Goal: Use online tool/utility: Utilize a website feature to perform a specific function

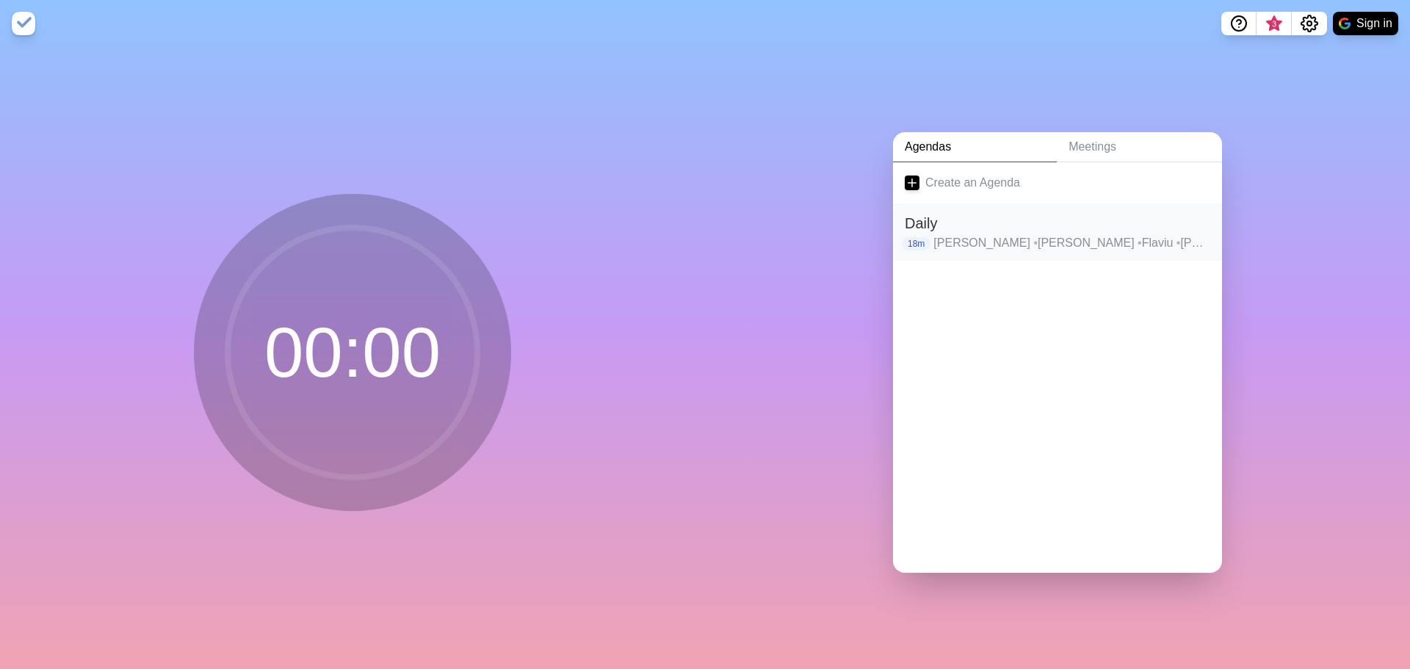
click at [938, 228] on h2 "Daily" at bounding box center [1056, 223] width 305 height 22
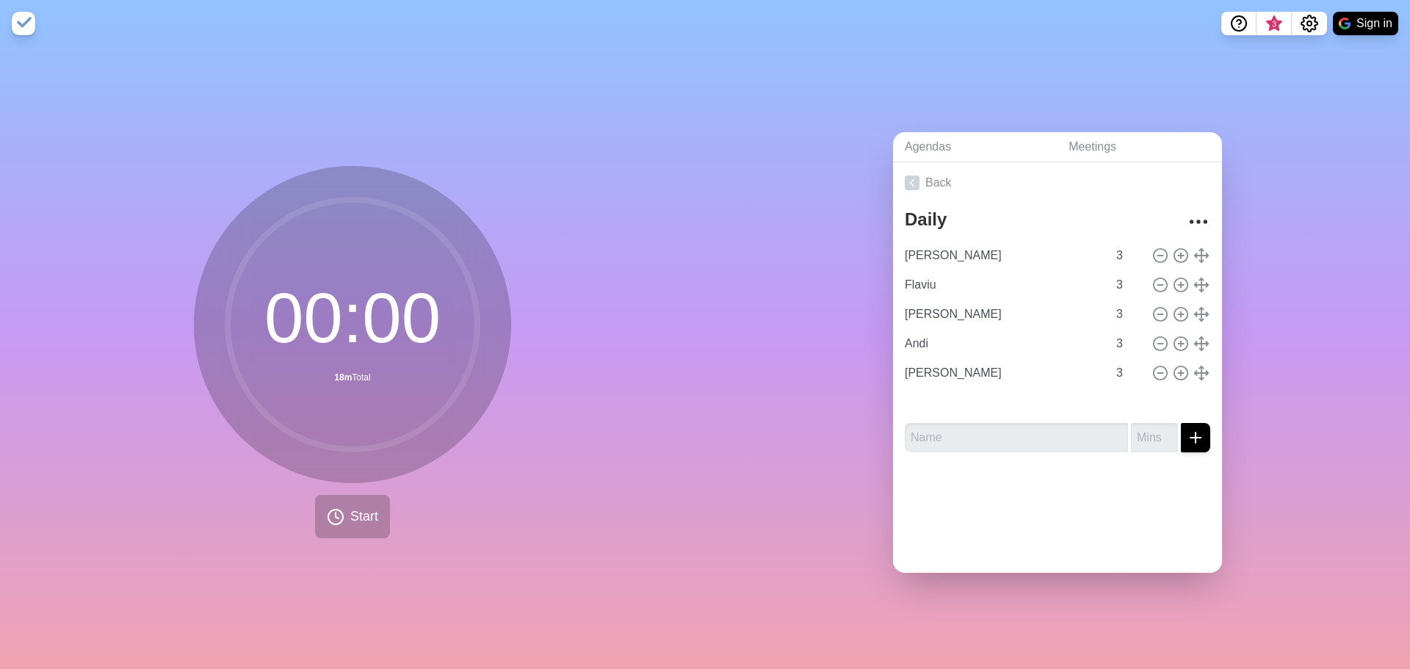
type input "[PERSON_NAME]"
type input "Andi"
type input "[PERSON_NAME]"
type input "Flaviu"
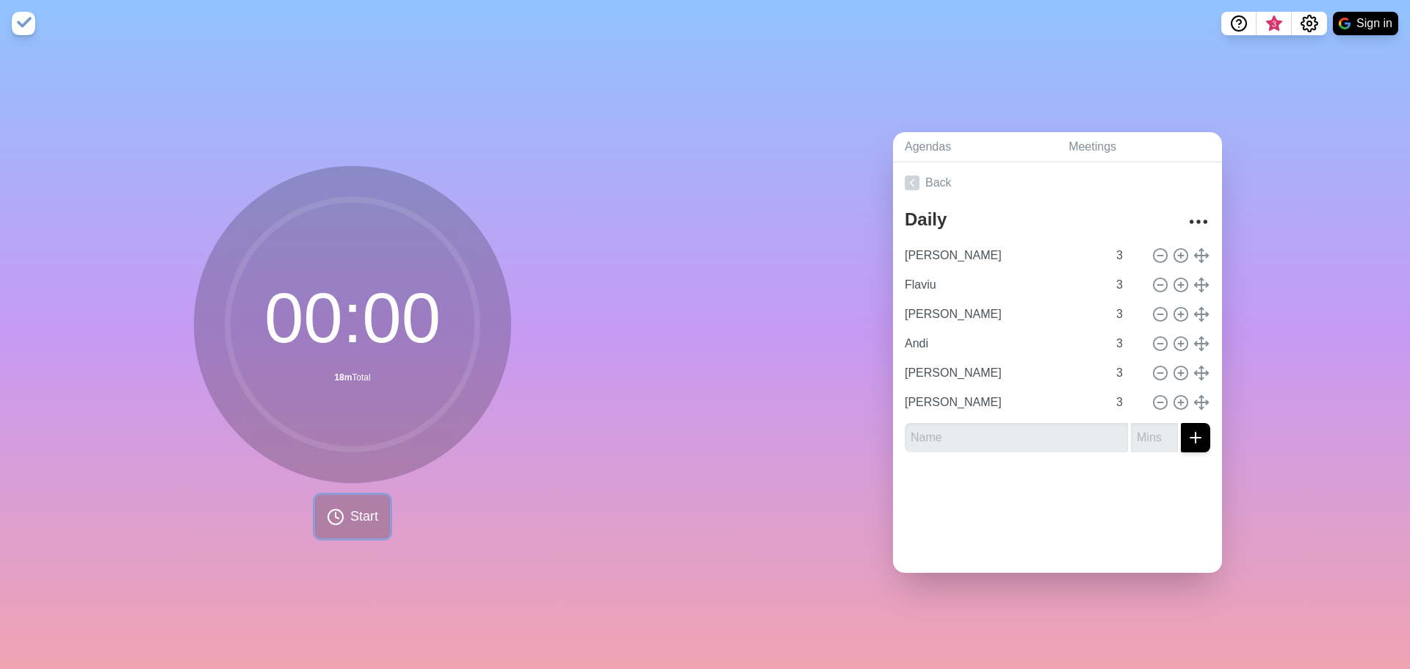
click at [350, 515] on span "Start" at bounding box center [364, 517] width 28 height 20
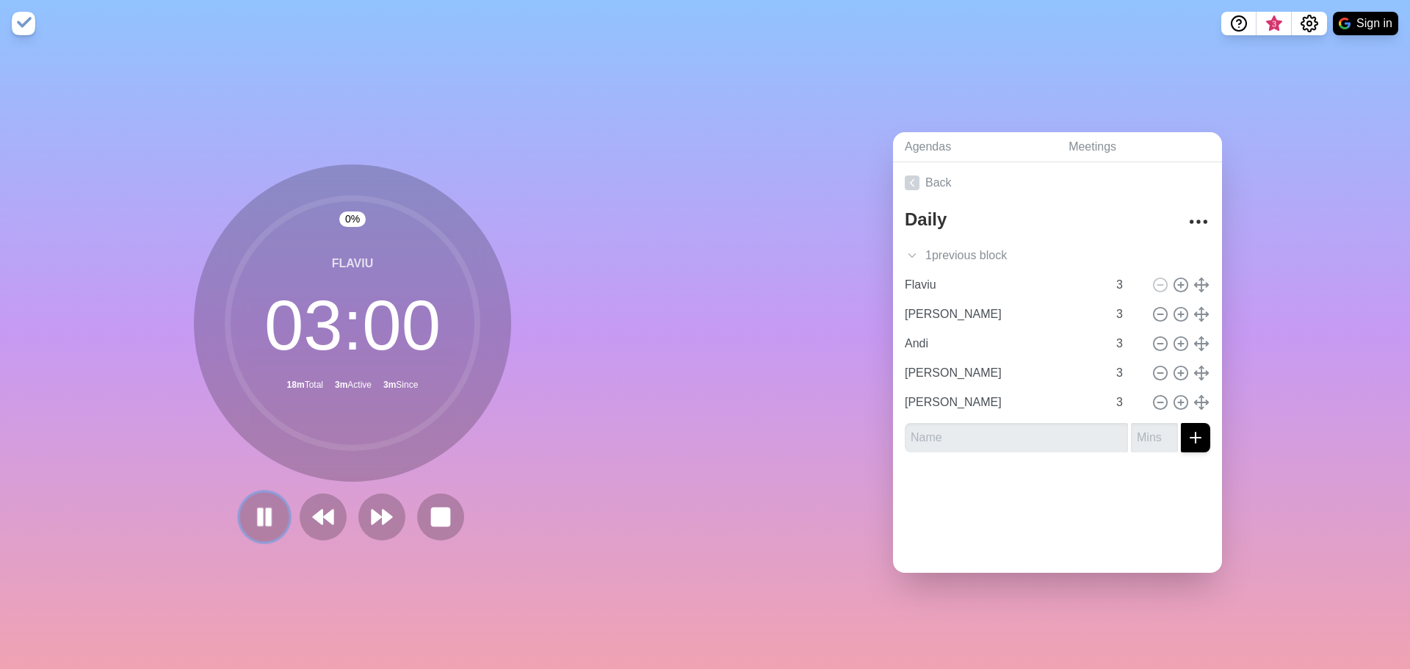
click at [266, 509] on rect at bounding box center [268, 516] width 4 height 16
click at [382, 515] on polygon at bounding box center [387, 516] width 10 height 15
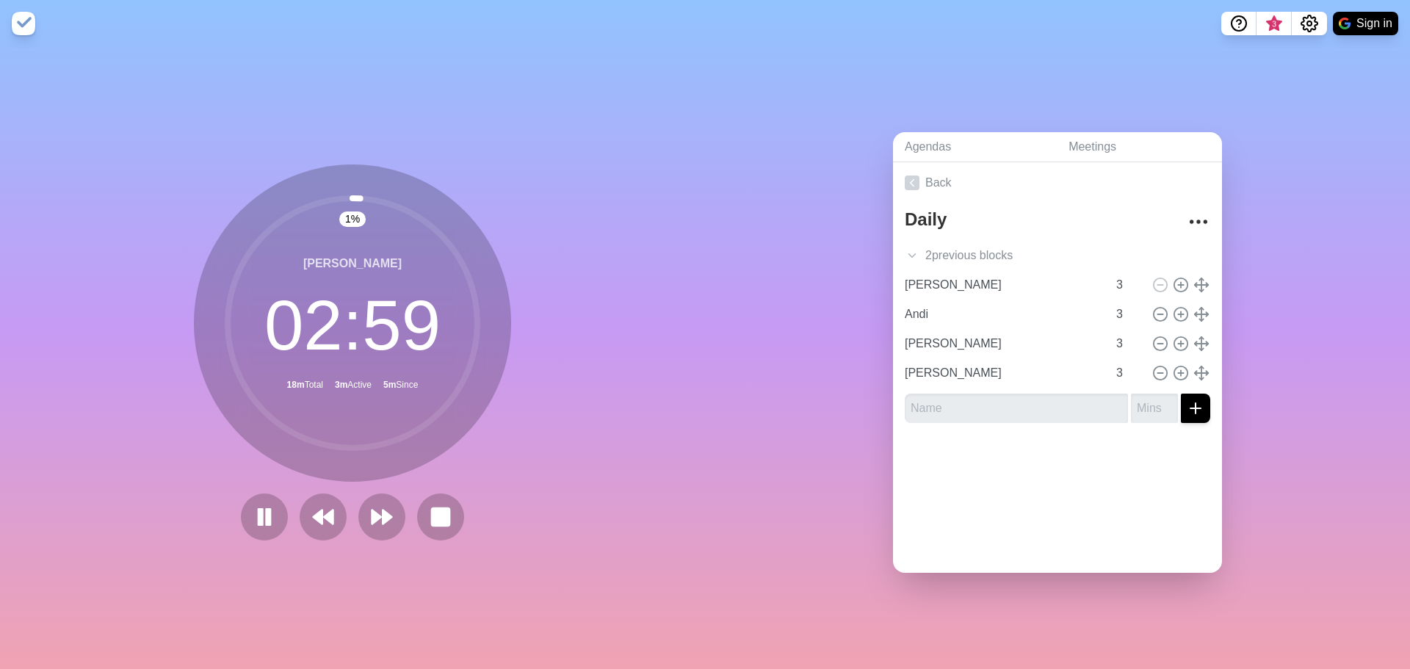
click at [241, 493] on div at bounding box center [352, 516] width 235 height 47
click at [313, 498] on button at bounding box center [322, 516] width 49 height 49
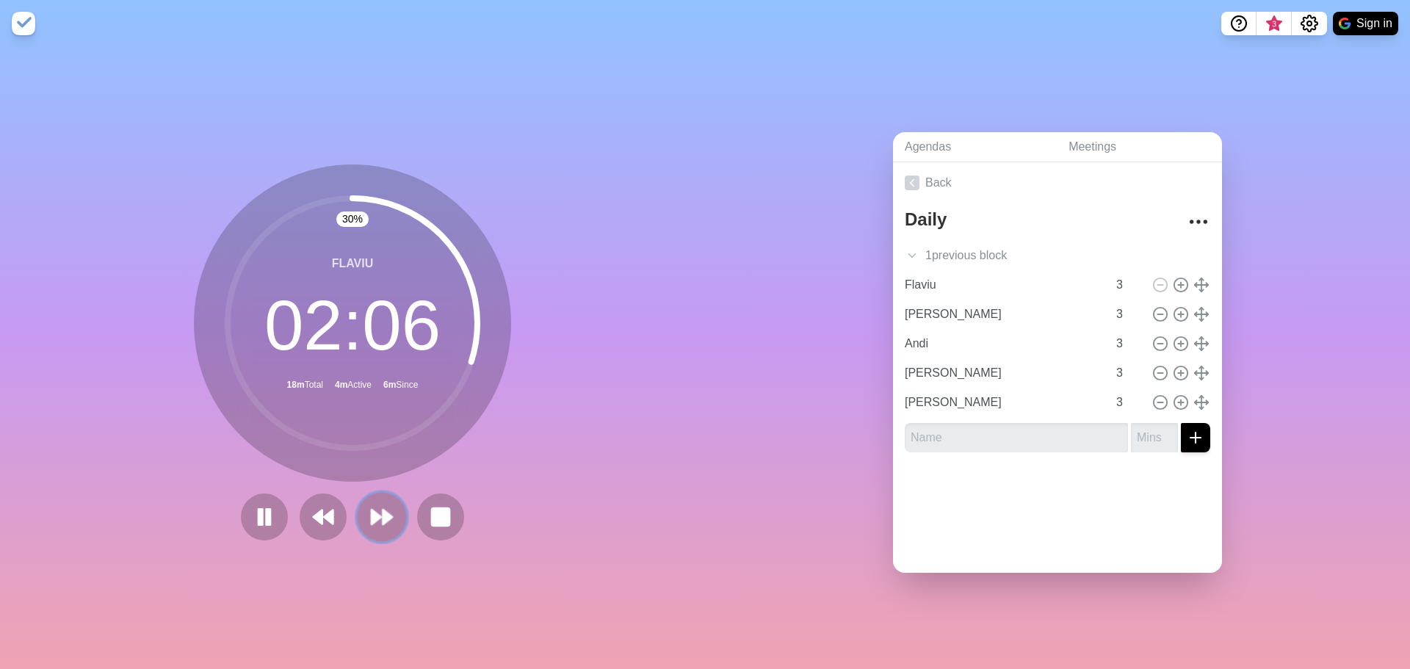
click at [384, 496] on button at bounding box center [381, 516] width 49 height 49
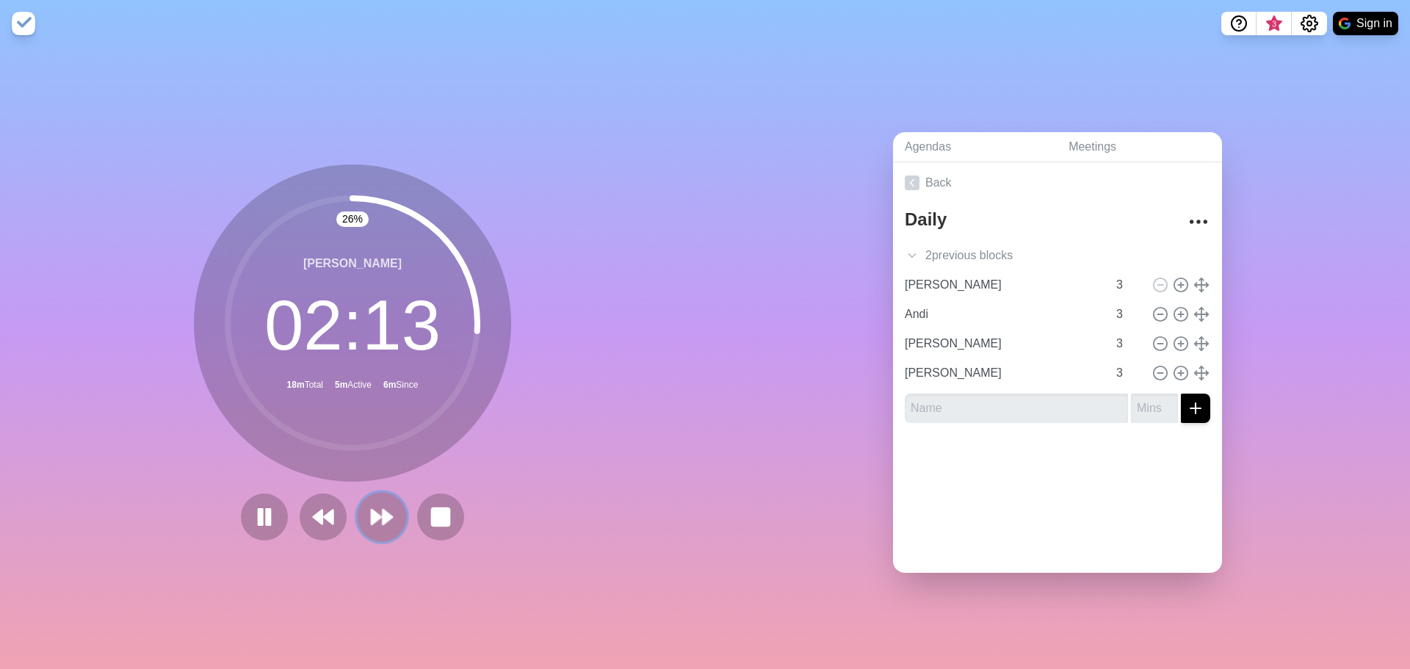
click at [376, 507] on icon at bounding box center [381, 516] width 25 height 25
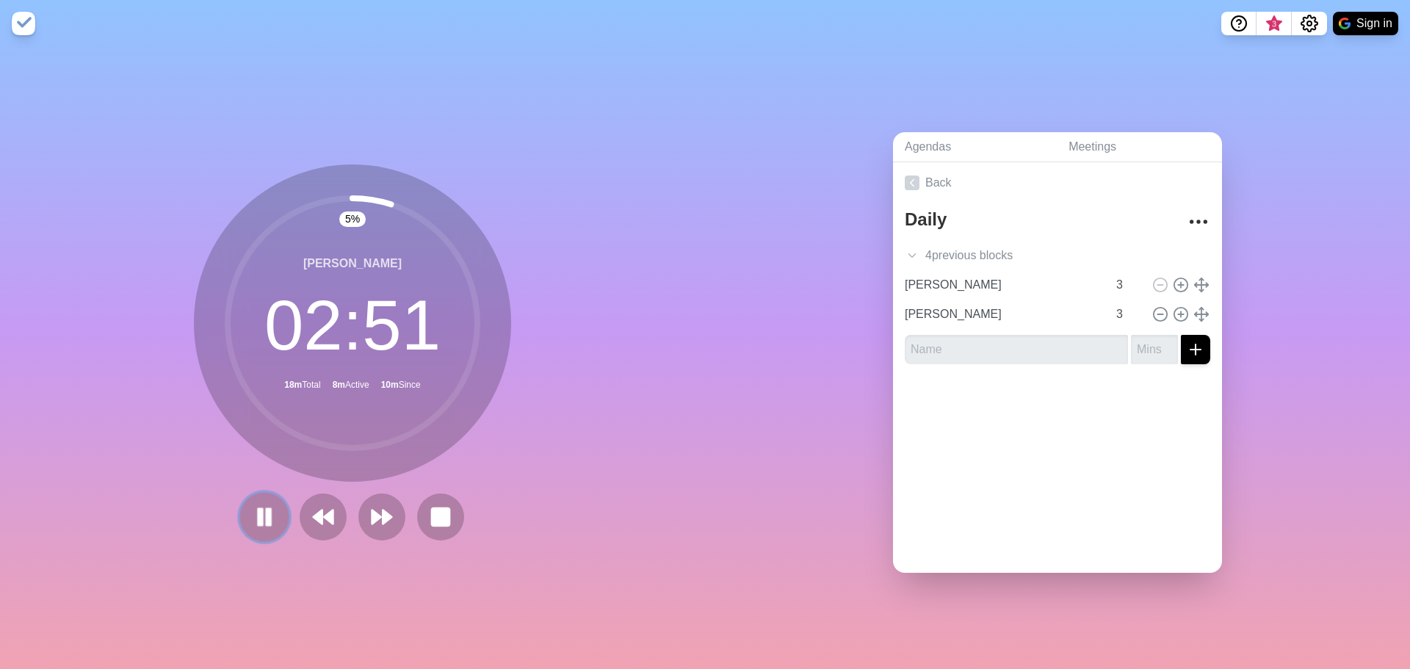
click at [270, 512] on icon at bounding box center [264, 516] width 25 height 25
click at [327, 512] on polygon at bounding box center [329, 516] width 10 height 15
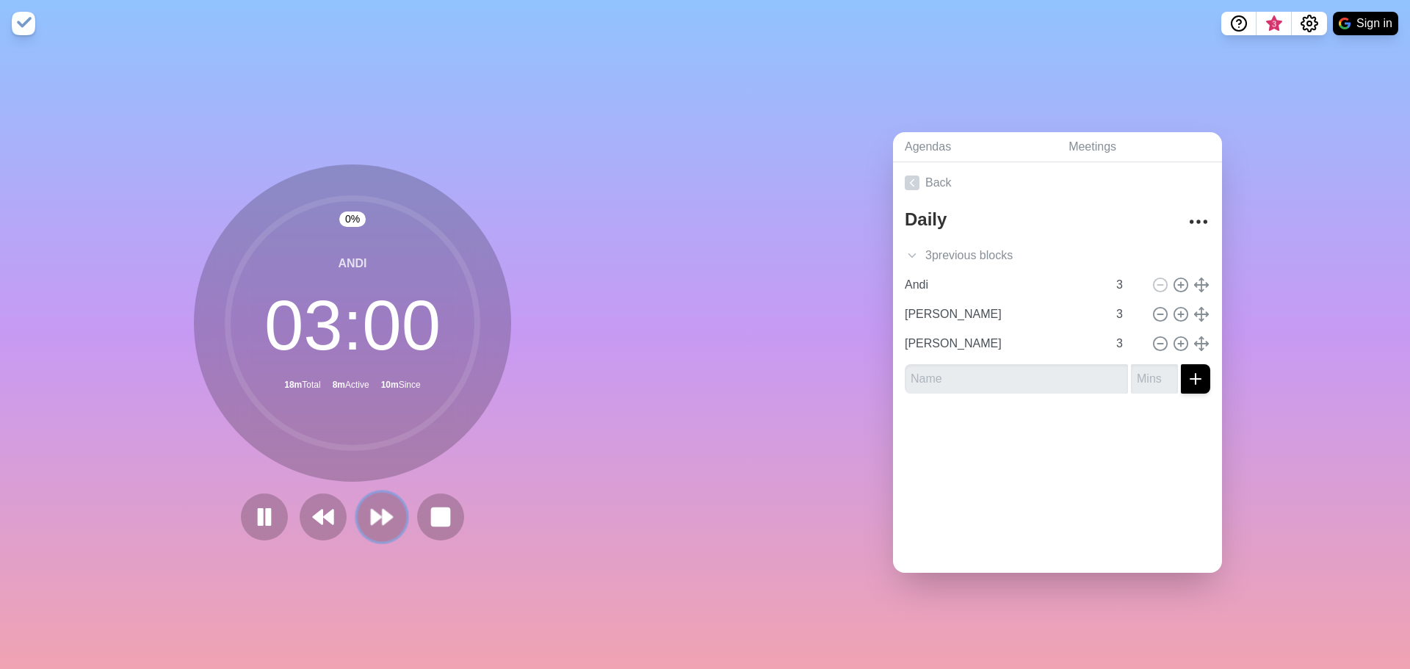
click at [374, 512] on polygon at bounding box center [376, 516] width 10 height 15
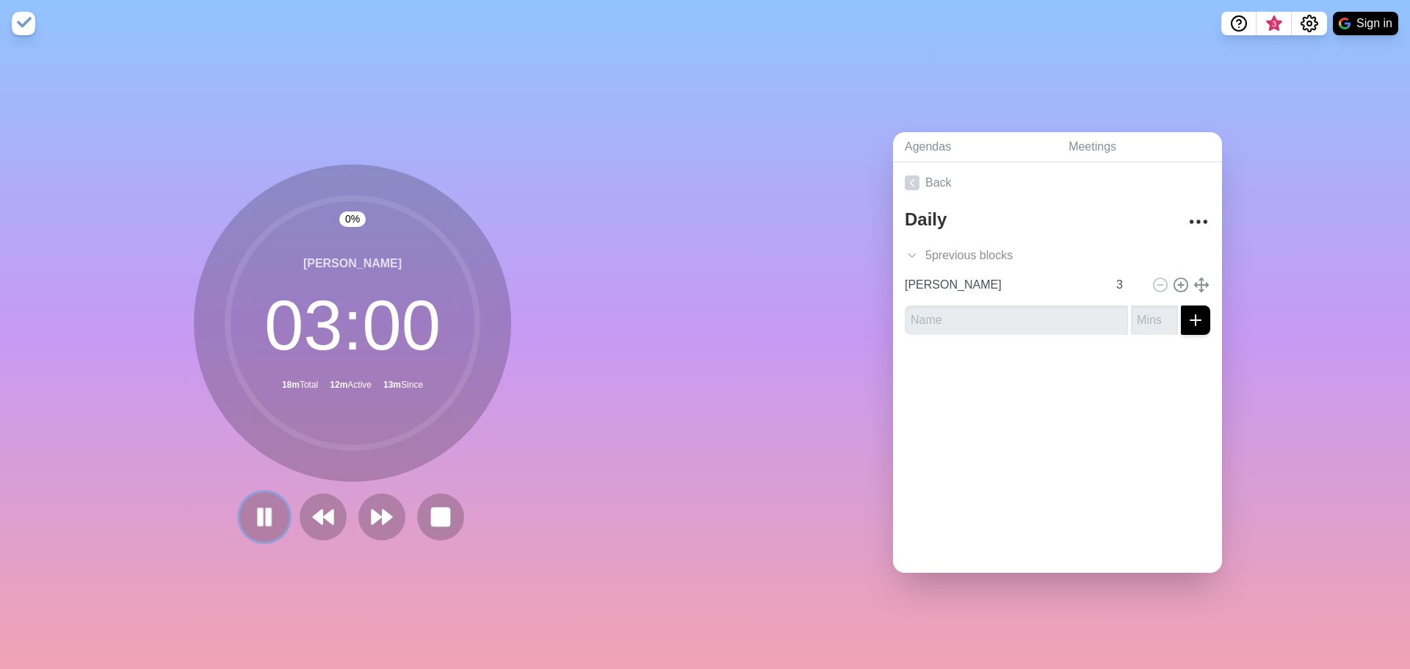
click at [262, 525] on button at bounding box center [263, 516] width 49 height 49
